Goal: Task Accomplishment & Management: Complete application form

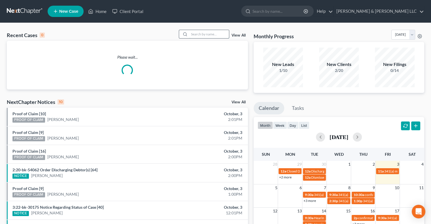
click at [205, 34] on input "search" at bounding box center [209, 34] width 40 height 8
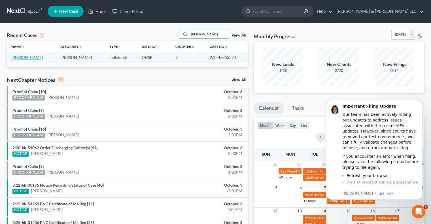
type input "[PERSON_NAME]"
click at [28, 59] on link "[PERSON_NAME]" at bounding box center [26, 57] width 31 height 5
select select "3"
select select "6"
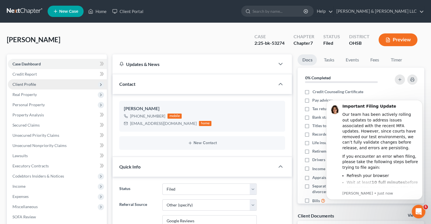
click at [35, 84] on span "Client Profile" at bounding box center [57, 84] width 99 height 10
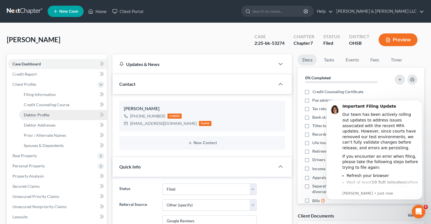
click at [43, 114] on span "Debtor Profile" at bounding box center [36, 114] width 25 height 5
select select "1"
select select "4"
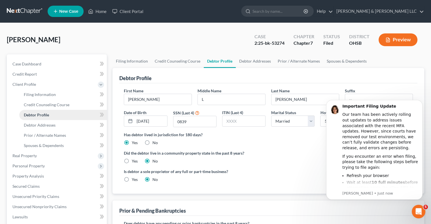
radio input "true"
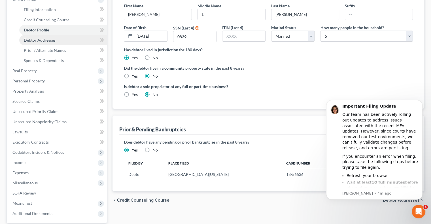
scroll to position [138, 0]
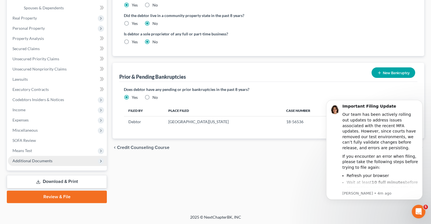
click at [31, 161] on span "Additional Documents" at bounding box center [32, 160] width 40 height 5
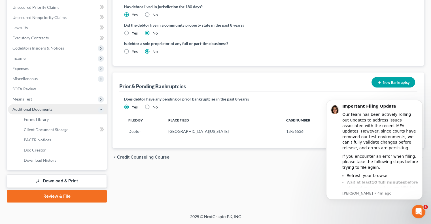
scroll to position [127, 0]
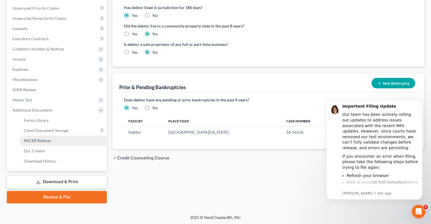
click at [33, 142] on span "PACER Notices" at bounding box center [37, 140] width 27 height 5
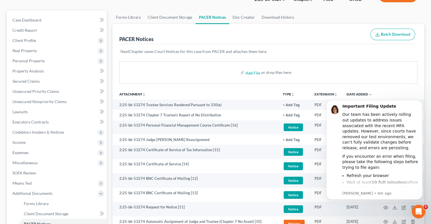
scroll to position [113, 0]
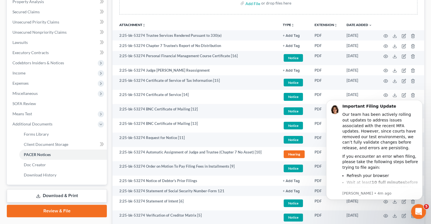
click at [420, 210] on icon "Open Intercom Messenger" at bounding box center [417, 210] width 9 height 9
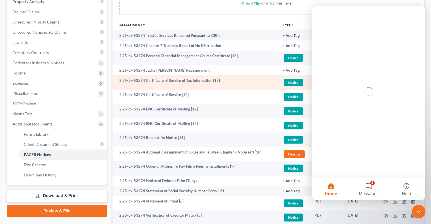
scroll to position [0, 0]
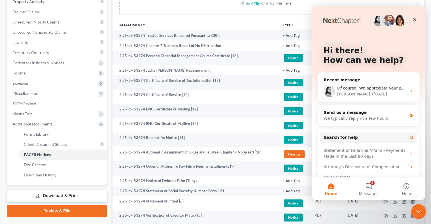
click at [417, 208] on icon "Close Intercom Messenger" at bounding box center [417, 210] width 7 height 7
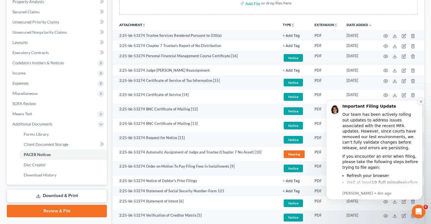
click at [420, 102] on icon "Dismiss notification" at bounding box center [420, 101] width 2 height 2
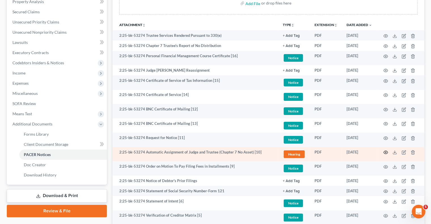
click at [386, 153] on icon "button" at bounding box center [385, 152] width 5 height 5
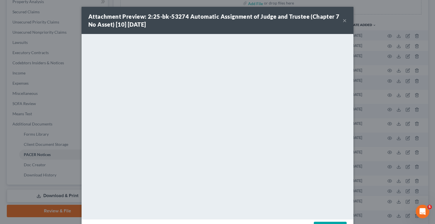
click at [345, 23] on div "Attachment Preview: 2:25-bk-53274 Automatic Assignment of Judge and Trustee (Ch…" at bounding box center [218, 20] width 272 height 27
click at [343, 20] on button "×" at bounding box center [345, 20] width 4 height 7
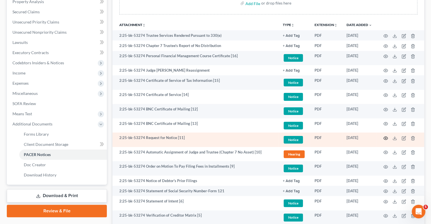
click at [385, 138] on icon "button" at bounding box center [385, 138] width 5 height 5
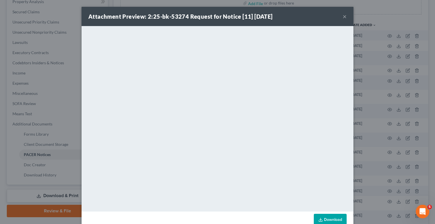
click at [343, 18] on button "×" at bounding box center [345, 16] width 4 height 7
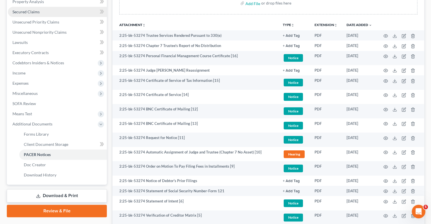
click at [28, 13] on span "Secured Claims" at bounding box center [25, 11] width 27 height 5
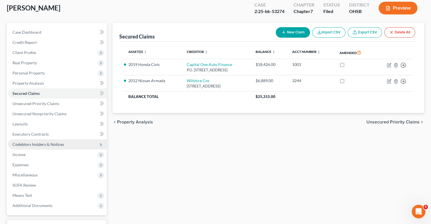
scroll to position [76, 0]
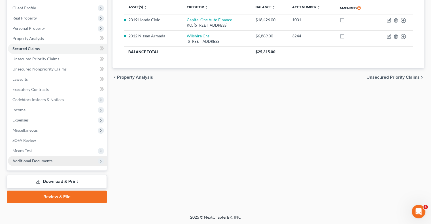
click at [46, 160] on span "Additional Documents" at bounding box center [32, 160] width 40 height 5
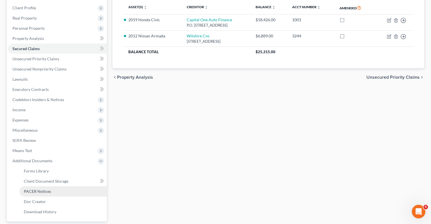
click at [49, 190] on span "PACER Notices" at bounding box center [37, 191] width 27 height 5
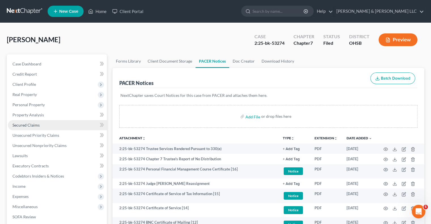
click at [29, 125] on span "Secured Claims" at bounding box center [25, 125] width 27 height 5
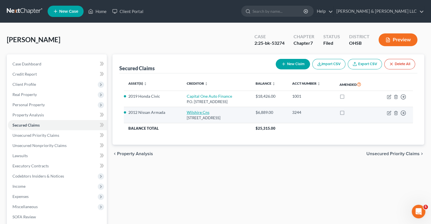
drag, startPoint x: 254, startPoint y: 118, endPoint x: 181, endPoint y: 112, distance: 73.0
click at [182, 112] on td "Wilshire Cns [STREET_ADDRESS]" at bounding box center [216, 115] width 69 height 16
copy td "Wilshire Cns [STREET_ADDRESS]"
click at [388, 113] on icon "button" at bounding box center [388, 113] width 5 height 5
select select "4"
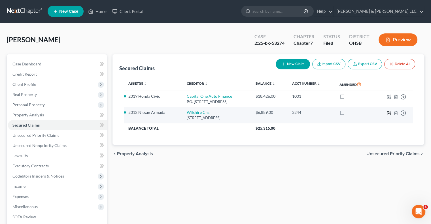
select select "0"
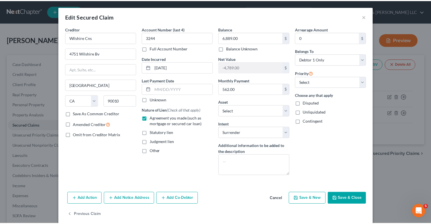
scroll to position [7, 0]
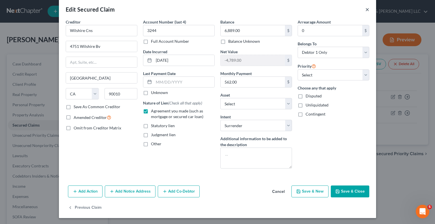
click at [365, 11] on button "×" at bounding box center [367, 9] width 4 height 7
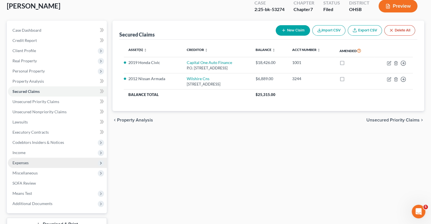
scroll to position [76, 0]
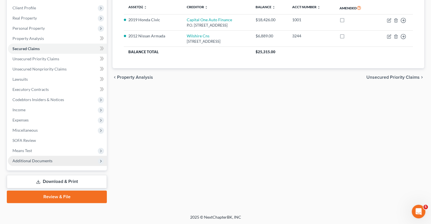
click at [33, 160] on span "Additional Documents" at bounding box center [32, 160] width 40 height 5
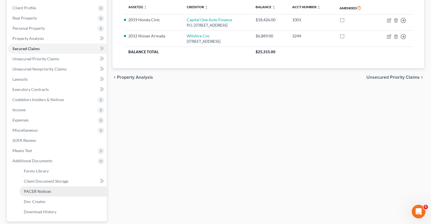
click at [46, 194] on link "PACER Notices" at bounding box center [62, 191] width 87 height 10
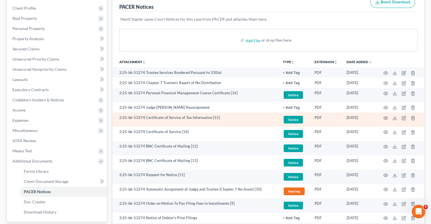
scroll to position [74, 0]
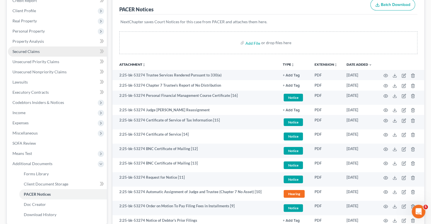
click at [29, 53] on span "Secured Claims" at bounding box center [25, 51] width 27 height 5
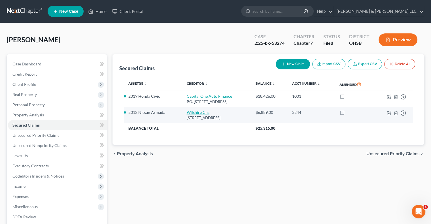
drag, startPoint x: 250, startPoint y: 117, endPoint x: 180, endPoint y: 110, distance: 70.3
click at [182, 110] on td "Wilshire Cns [STREET_ADDRESS]" at bounding box center [216, 115] width 69 height 16
copy td "Wilshire Cns [STREET_ADDRESS]"
